Goal: Information Seeking & Learning: Learn about a topic

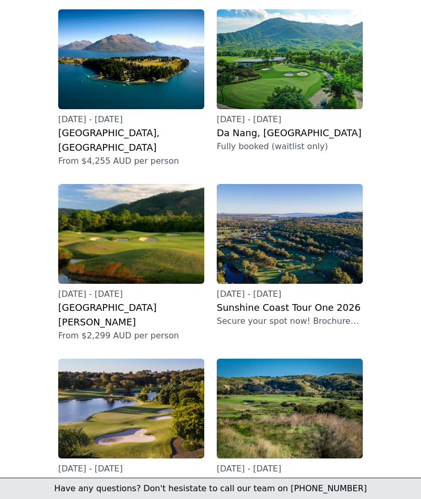
scroll to position [314, 0]
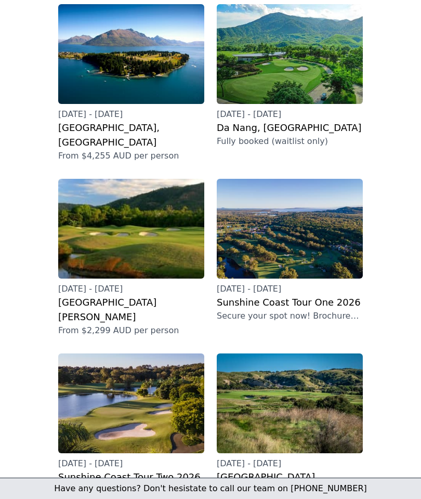
click at [139, 83] on img at bounding box center [131, 54] width 146 height 100
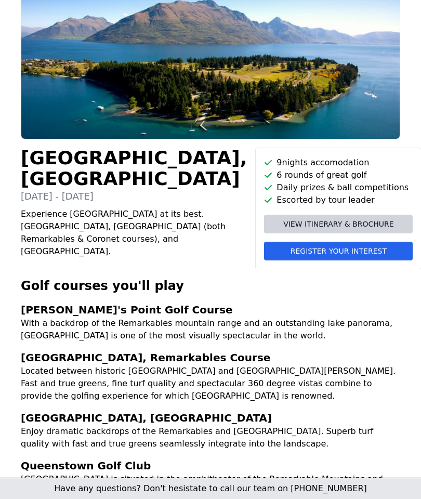
scroll to position [88, 0]
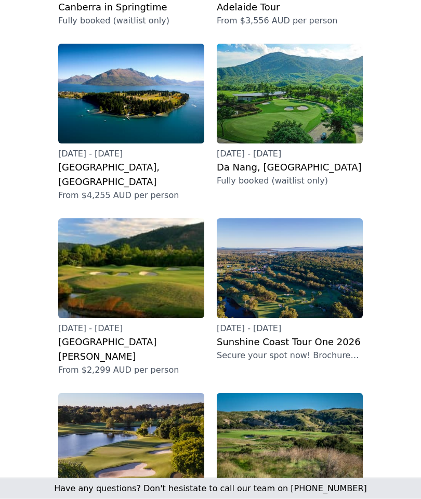
scroll to position [275, 0]
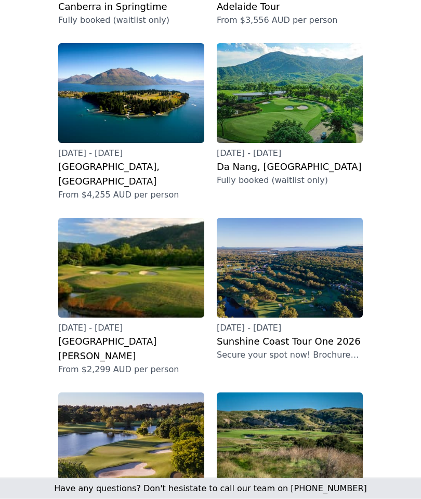
click at [308, 393] on img at bounding box center [290, 443] width 146 height 100
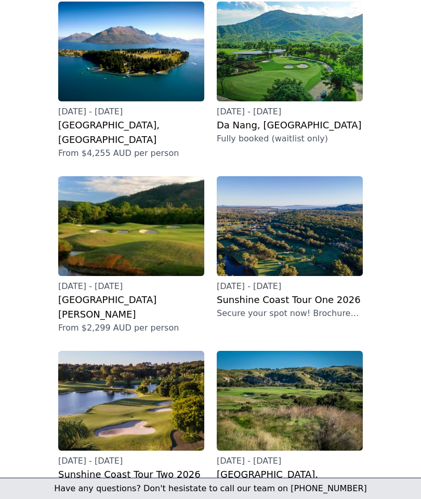
click at [294, 226] on img at bounding box center [290, 226] width 146 height 100
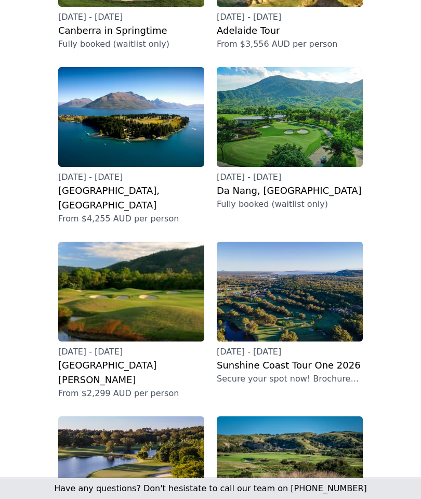
scroll to position [254, 0]
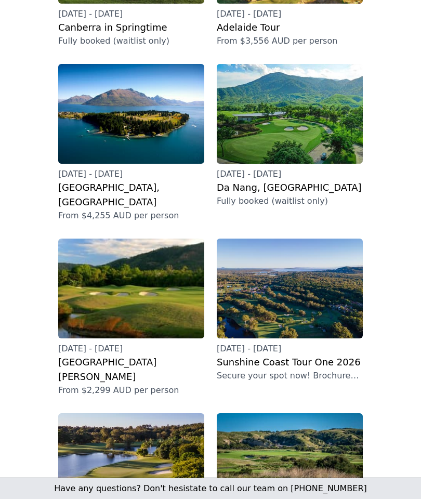
click at [141, 413] on img at bounding box center [131, 463] width 146 height 100
